Goal: Task Accomplishment & Management: Manage account settings

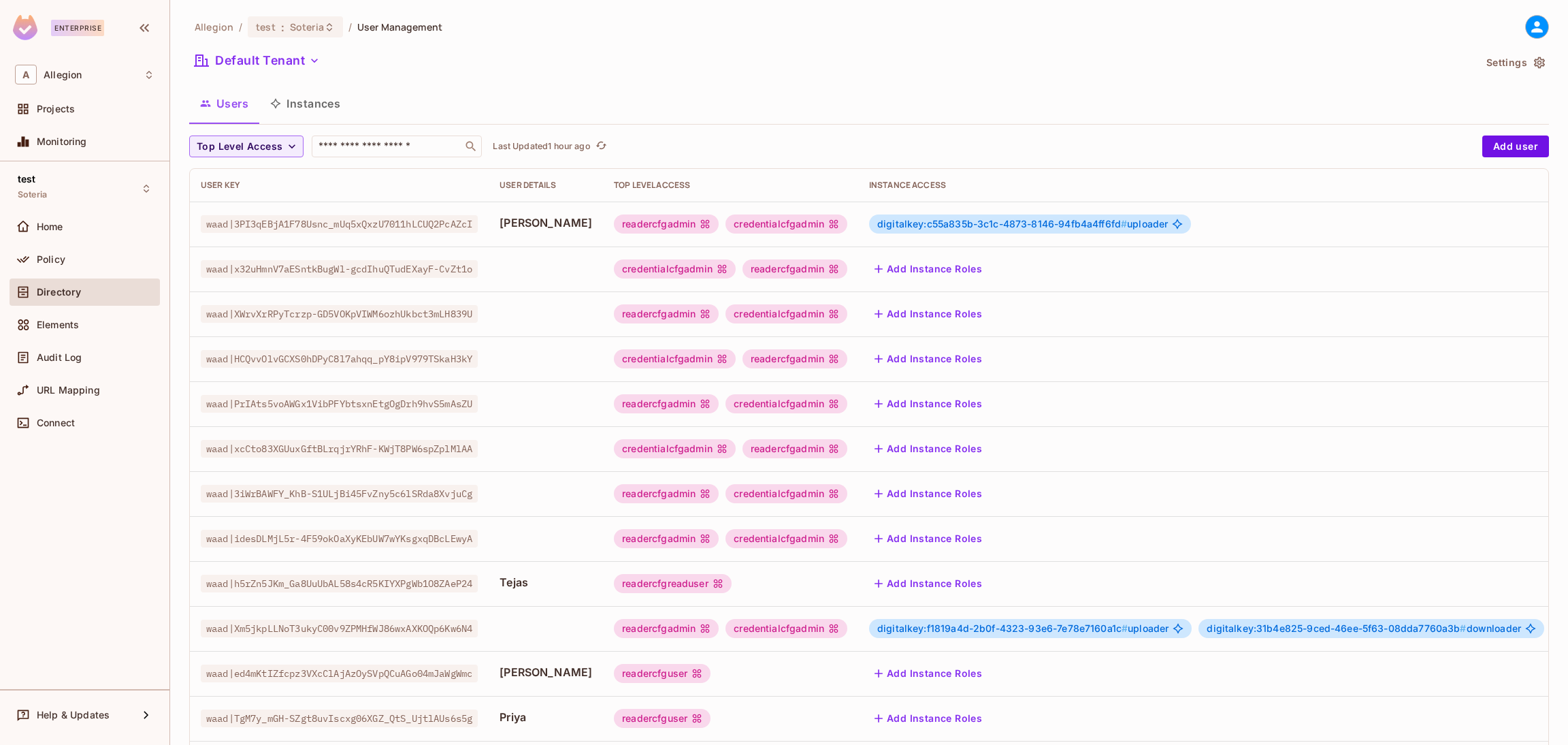
scroll to position [236, 0]
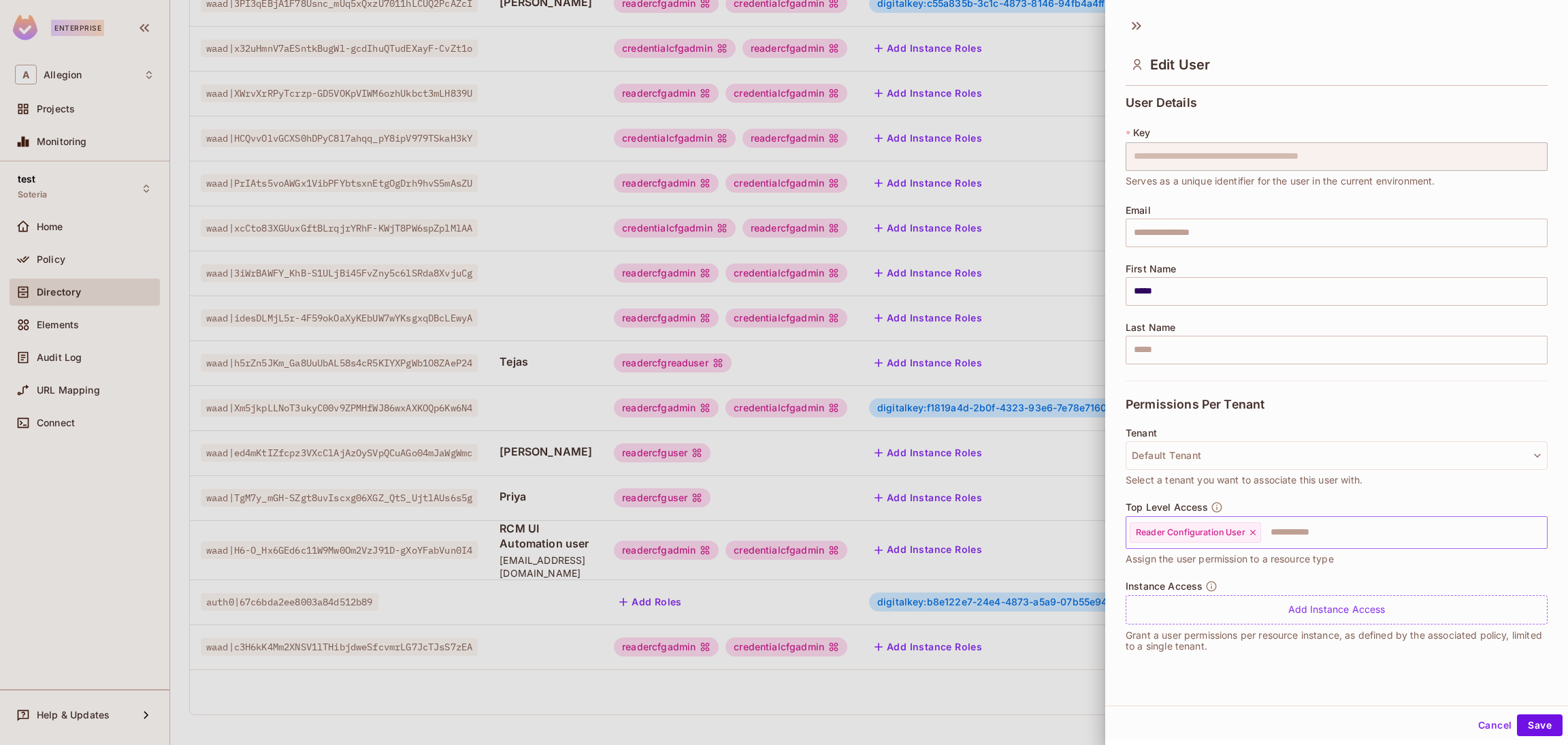
click at [1253, 531] on icon at bounding box center [1253, 532] width 9 height 9
click at [1253, 531] on input "text" at bounding box center [1324, 532] width 393 height 27
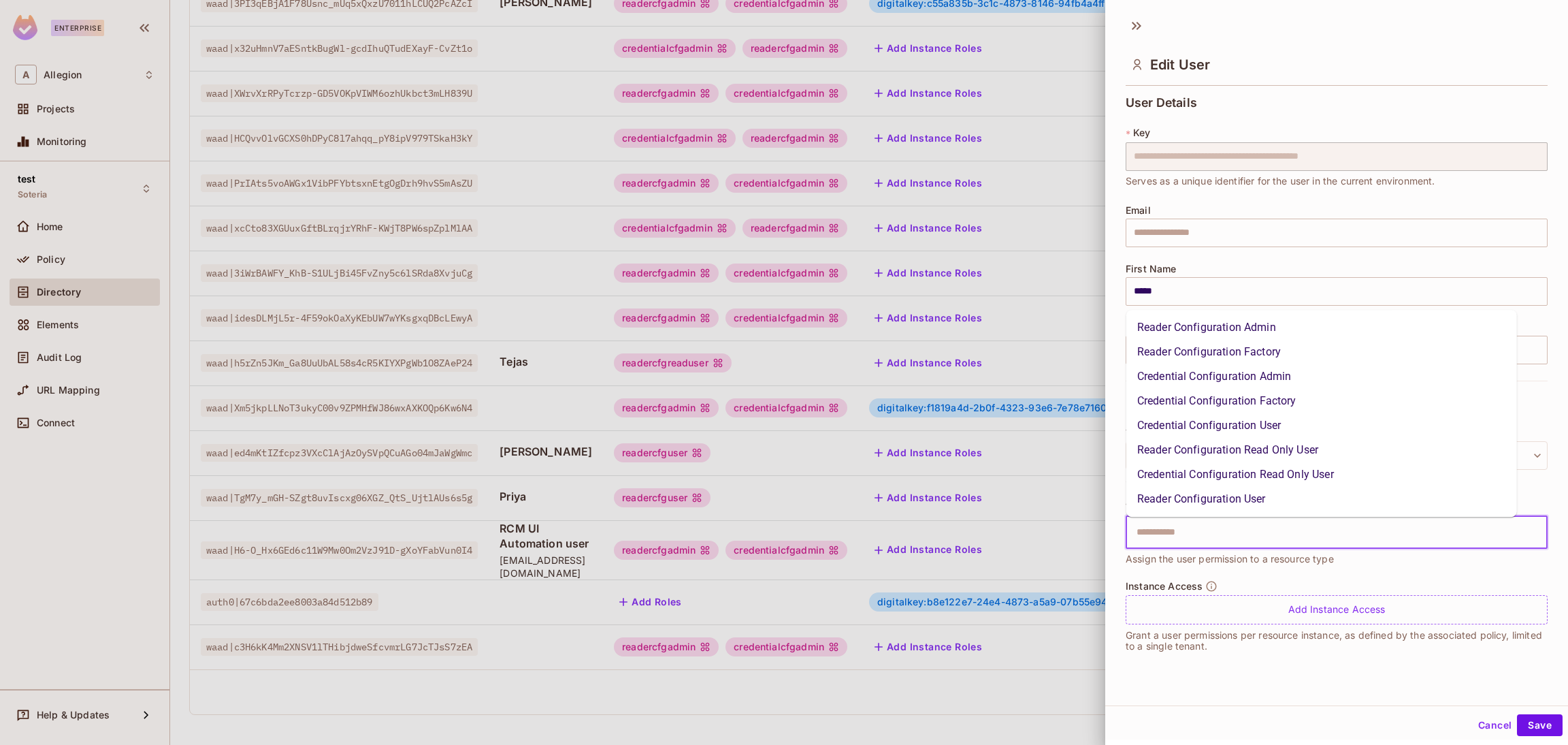
click at [1215, 331] on li "Reader Configuration Admin" at bounding box center [1322, 328] width 390 height 25
click at [1300, 531] on input "text" at bounding box center [1395, 532] width 252 height 27
click at [1244, 374] on li "Credential Configuration Admin" at bounding box center [1322, 376] width 390 height 25
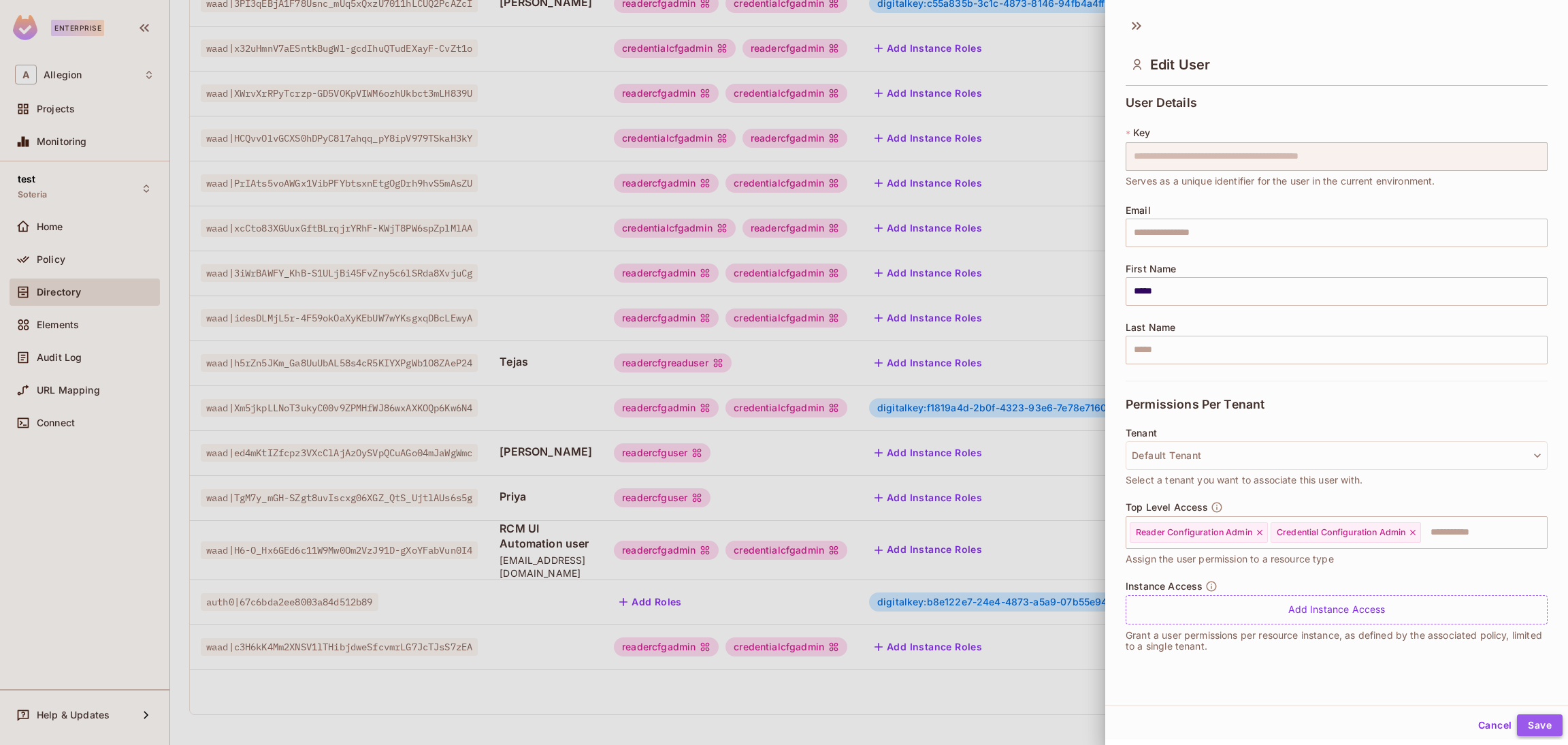
click at [1526, 722] on button "Save" at bounding box center [1540, 724] width 45 height 22
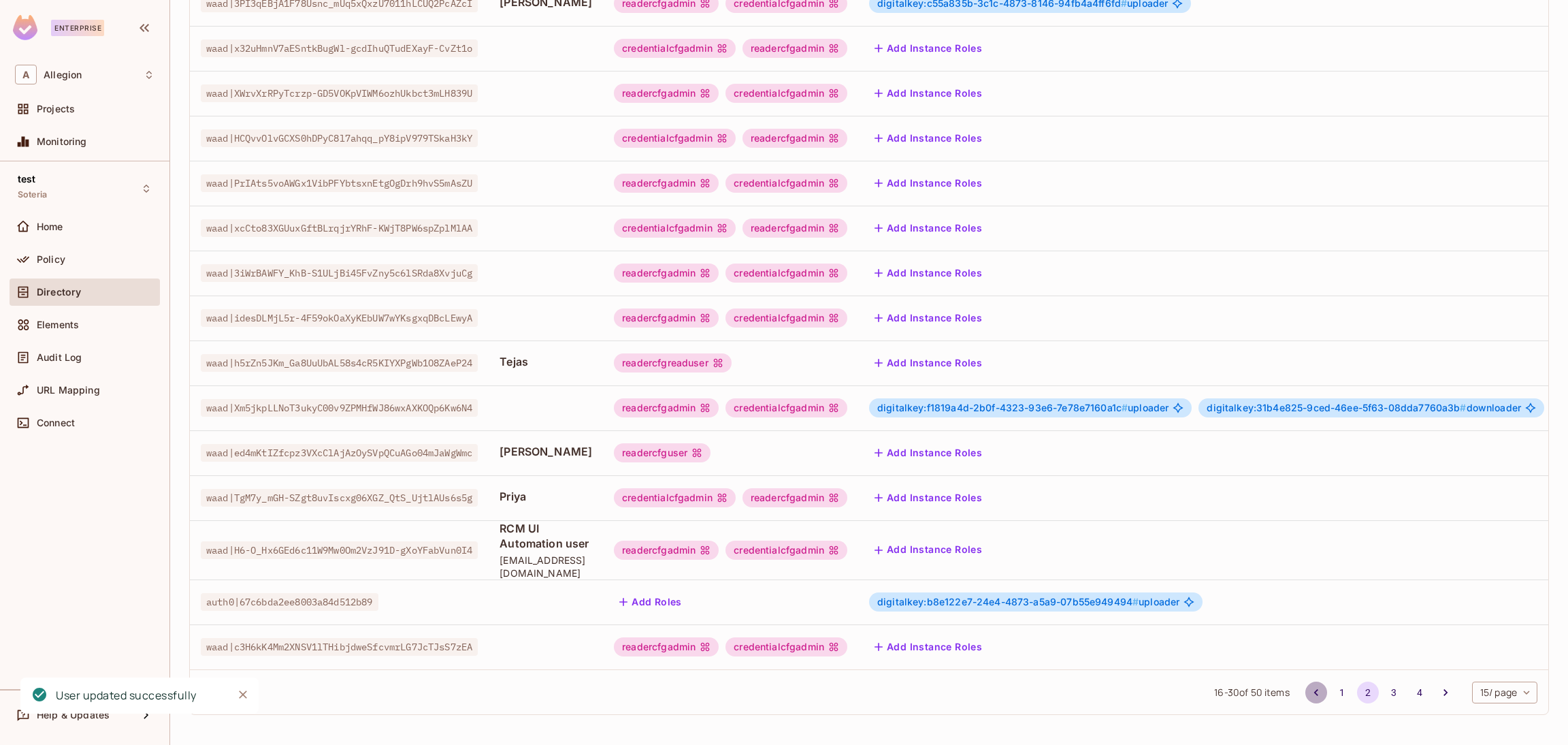
click at [1313, 694] on icon "Go to previous page" at bounding box center [1316, 693] width 4 height 7
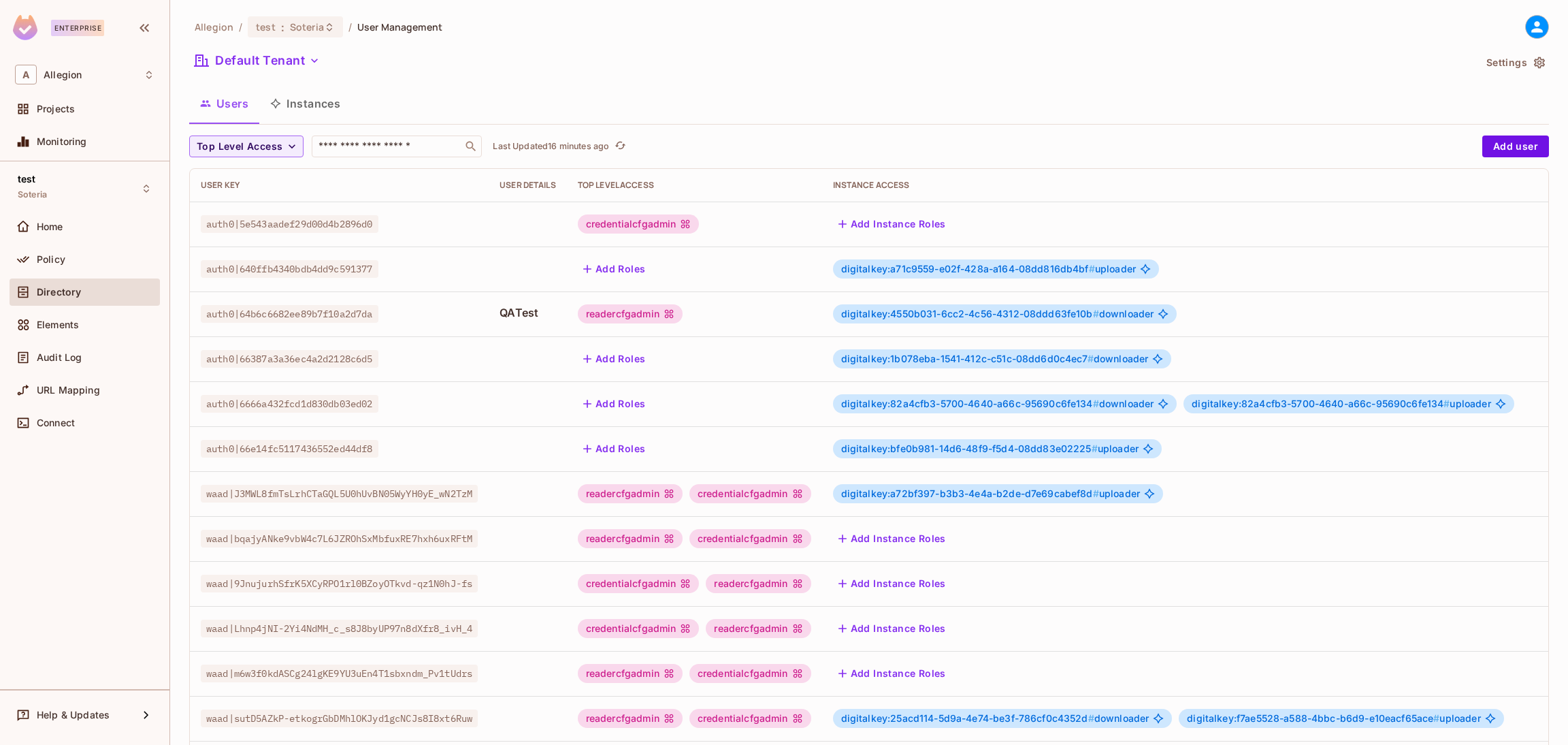
click at [971, 318] on span "digitalkey:4550b031-6cc2-4c56-4312-08ddd63fe10b #" at bounding box center [970, 313] width 258 height 11
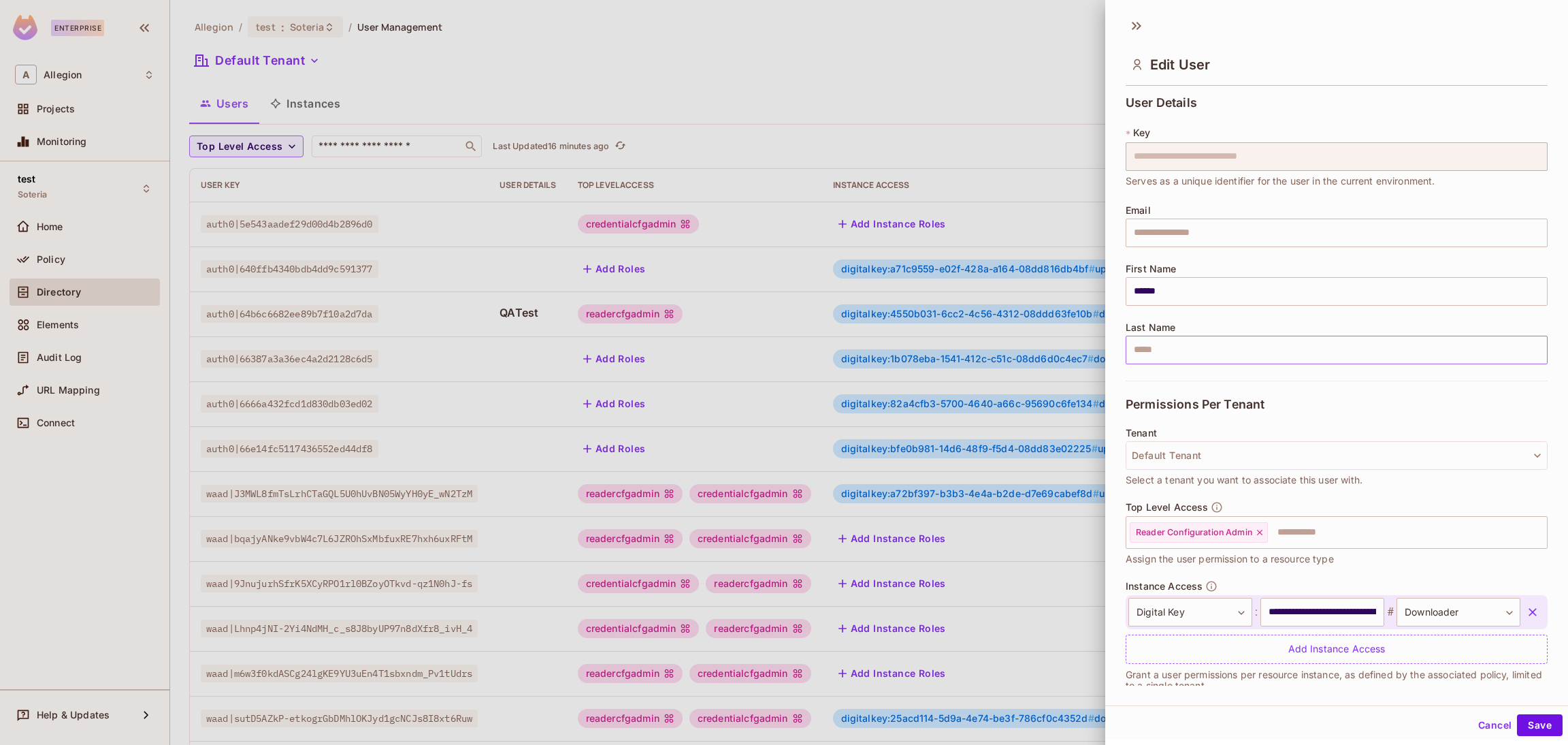
click at [1161, 345] on input "text" at bounding box center [1337, 350] width 422 height 28
paste input "**********"
click at [1260, 532] on icon at bounding box center [1260, 533] width 6 height 6
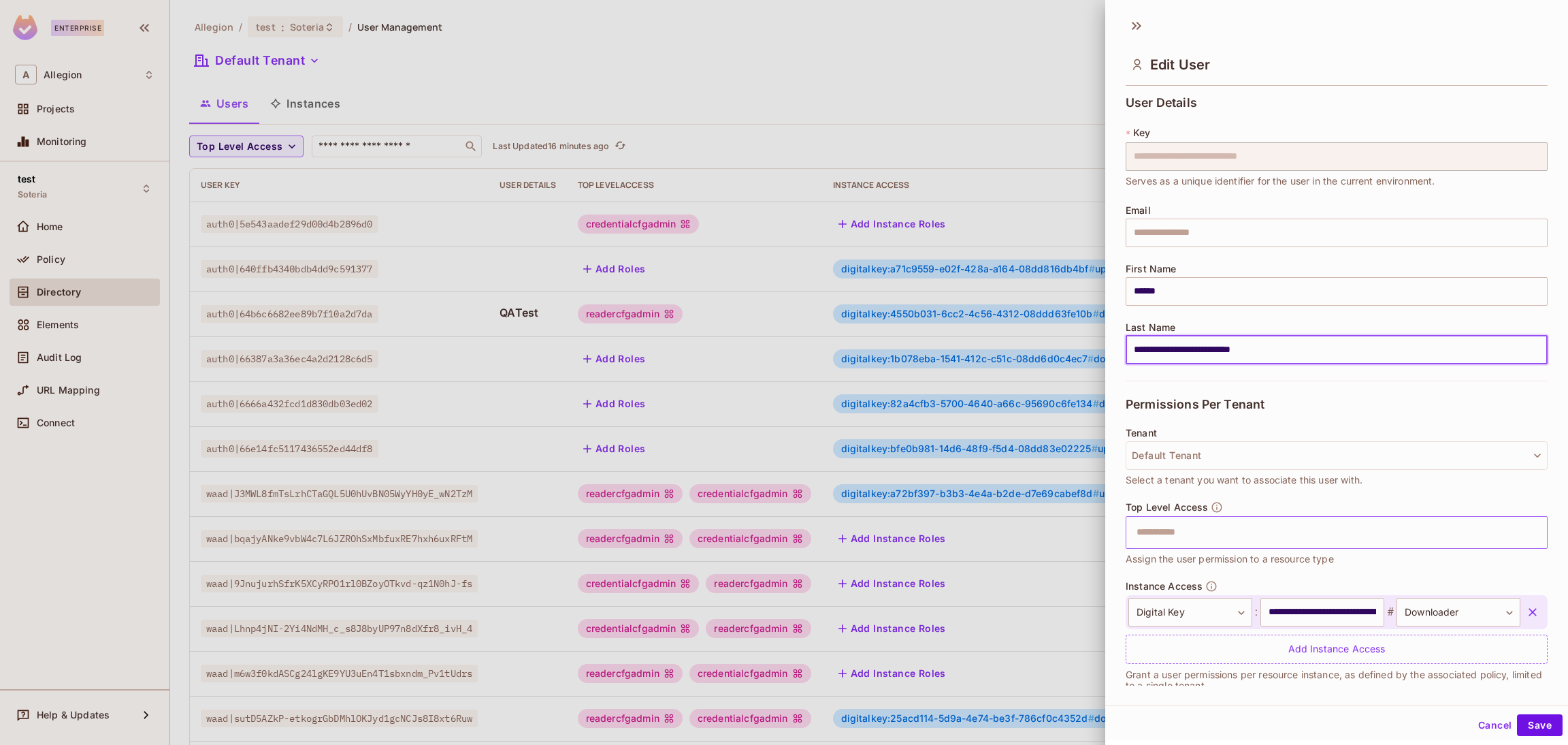
type input "**********"
click at [1526, 613] on icon "button" at bounding box center [1532, 611] width 13 height 13
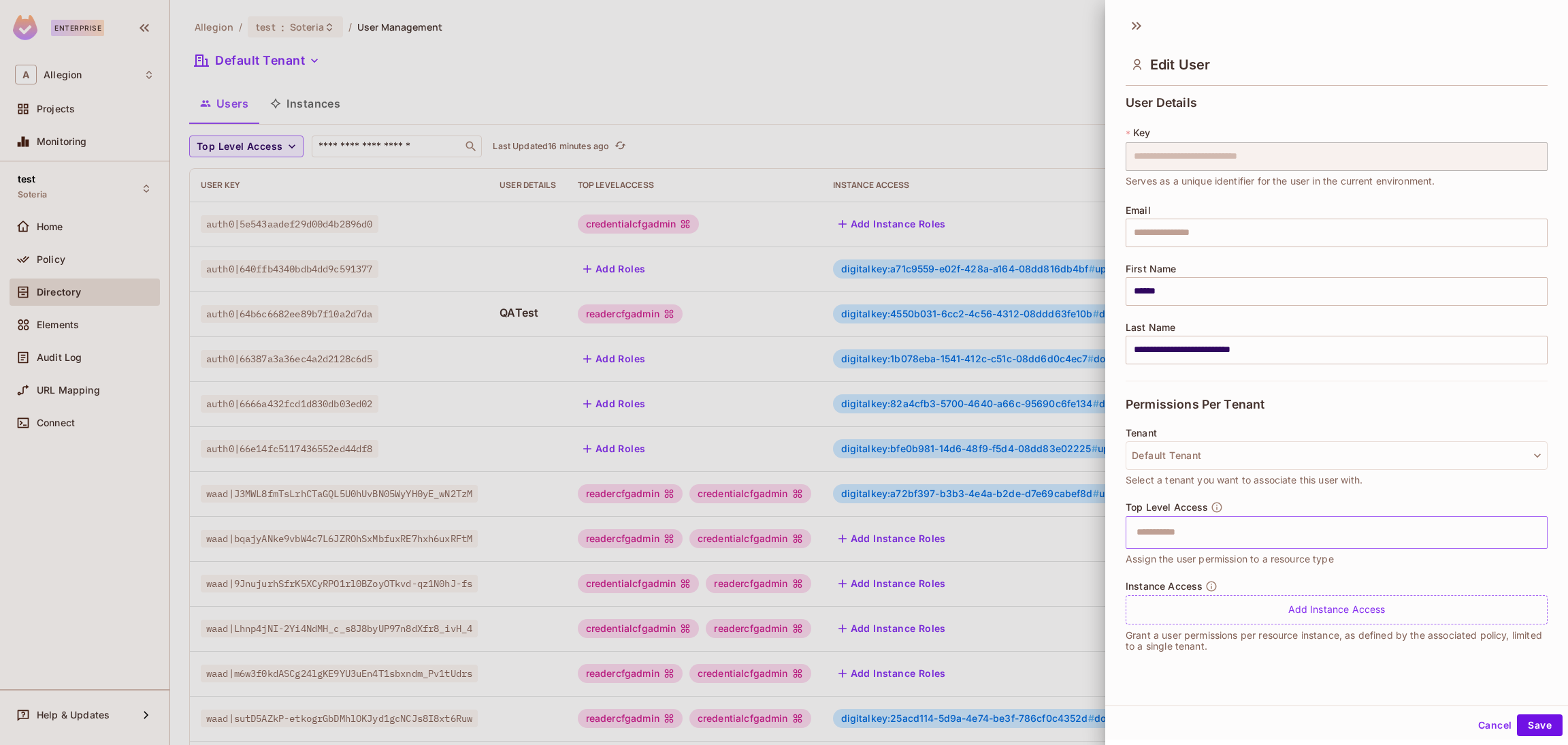
click at [1226, 526] on input "text" at bounding box center [1324, 532] width 393 height 27
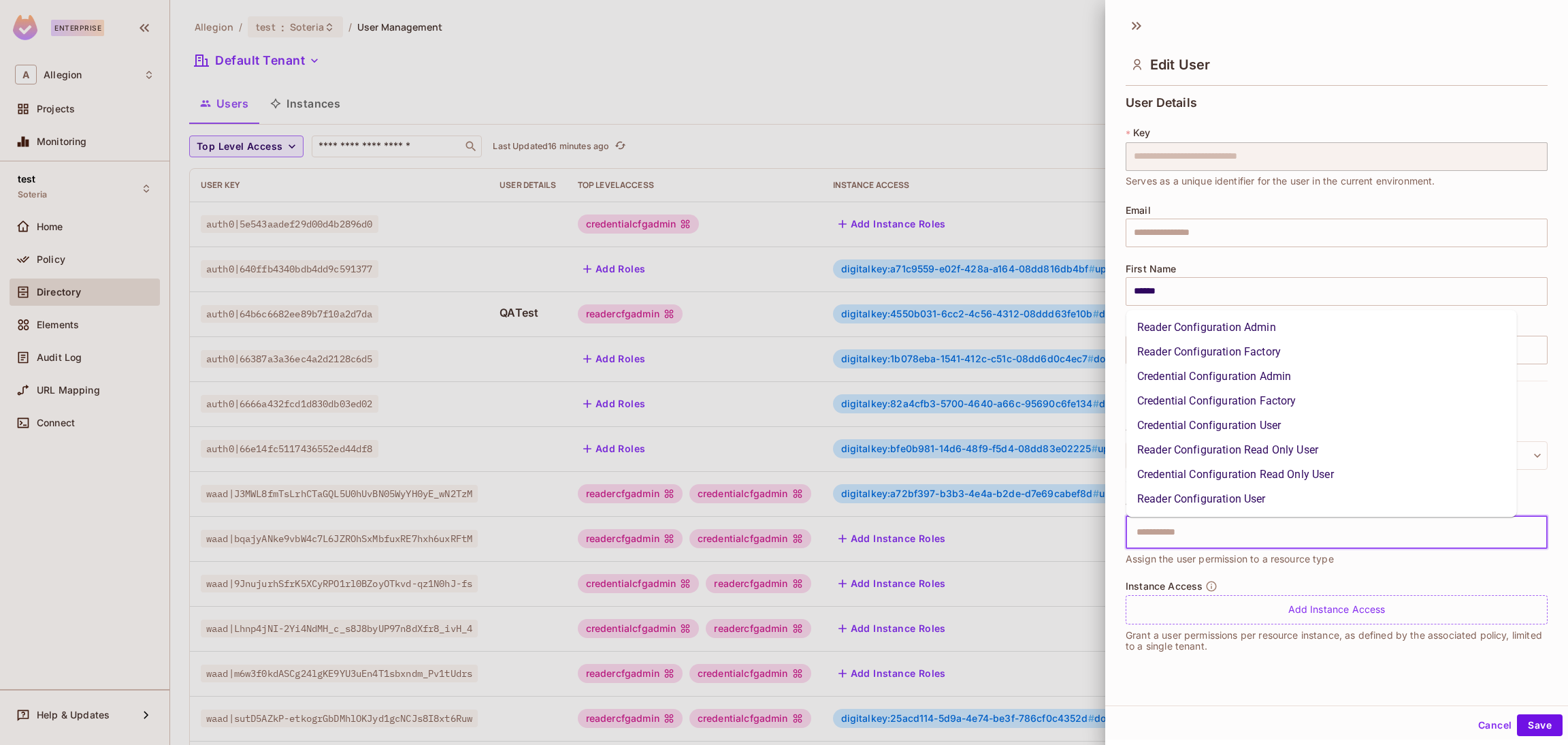
click at [1234, 498] on li "Reader Configuration User" at bounding box center [1322, 499] width 390 height 25
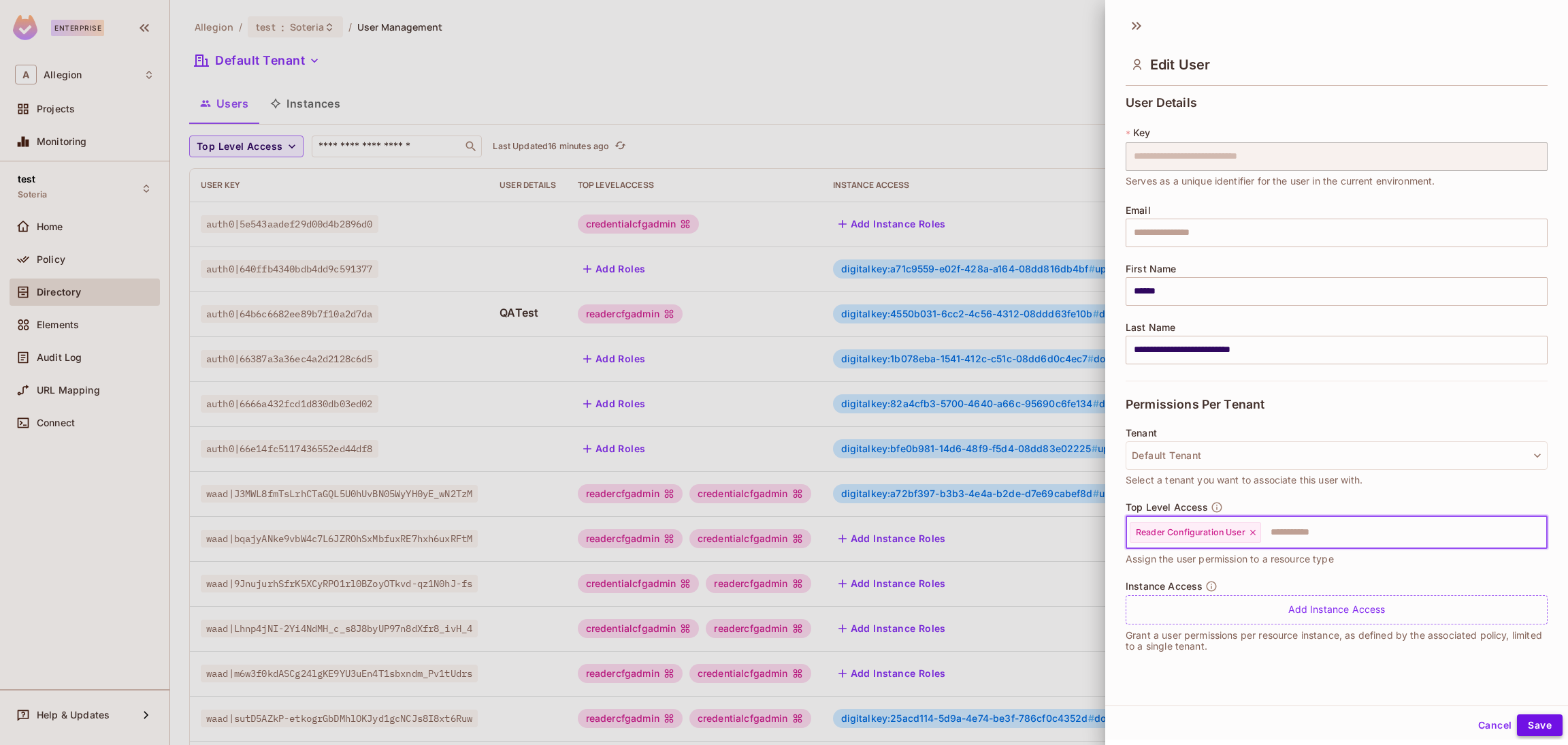
click at [1526, 724] on button "Save" at bounding box center [1540, 724] width 45 height 22
